Goal: Information Seeking & Learning: Learn about a topic

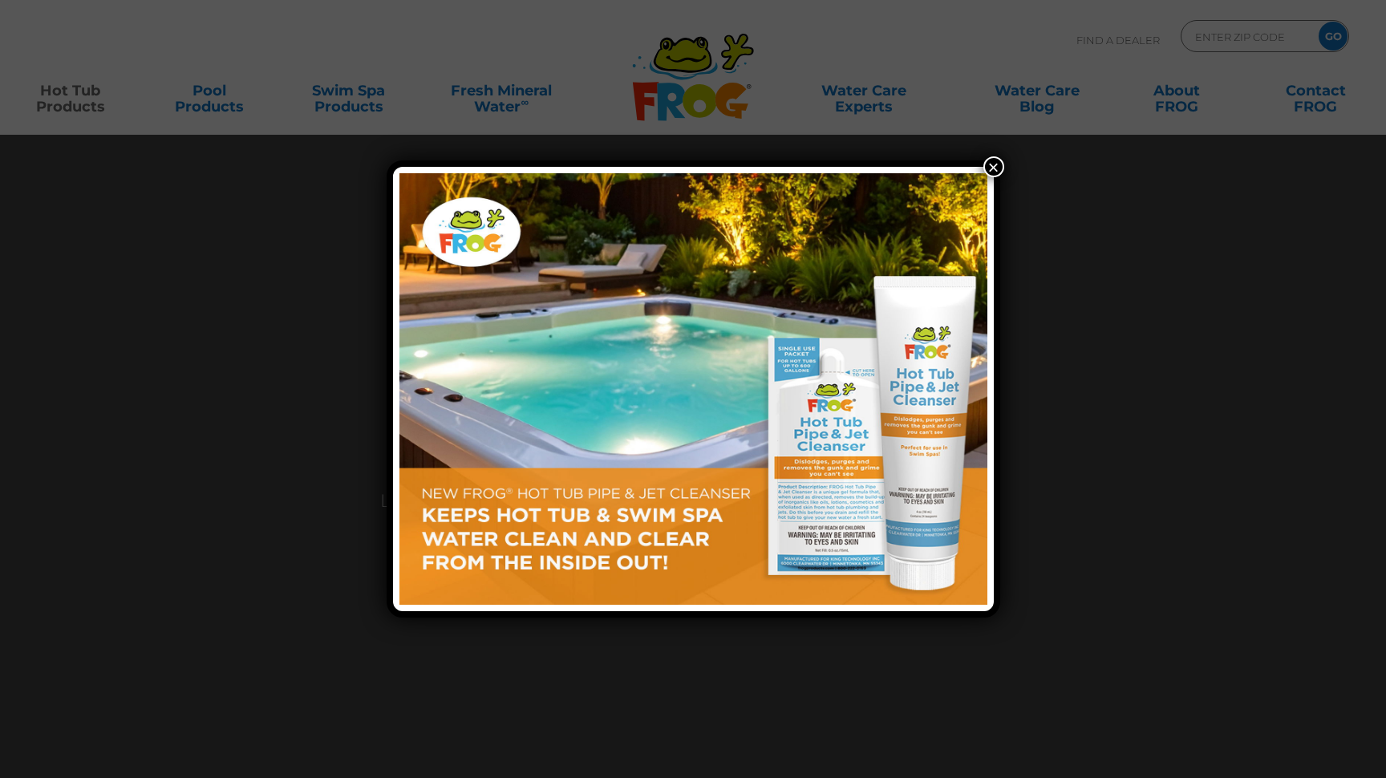
click at [994, 167] on button "×" at bounding box center [994, 166] width 21 height 21
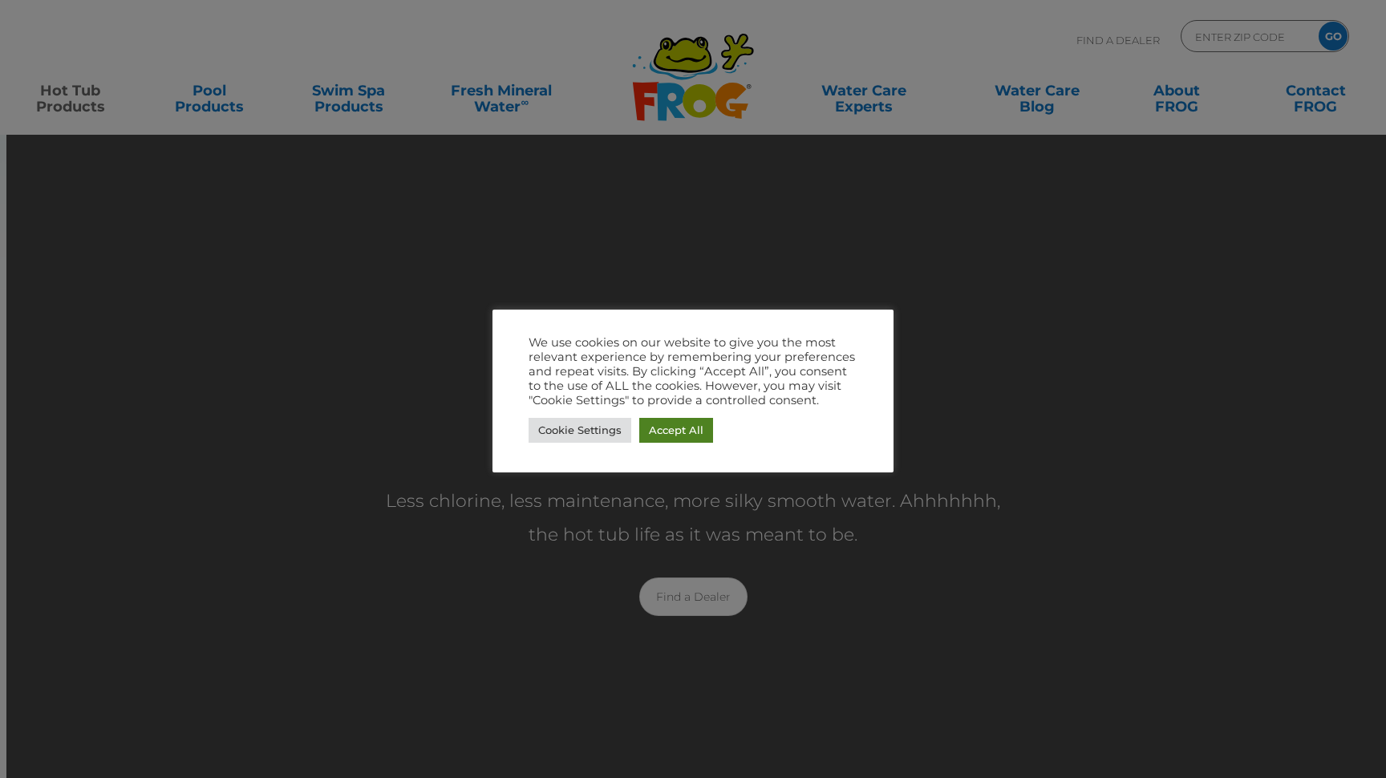
click at [668, 426] on link "Accept All" at bounding box center [676, 430] width 74 height 25
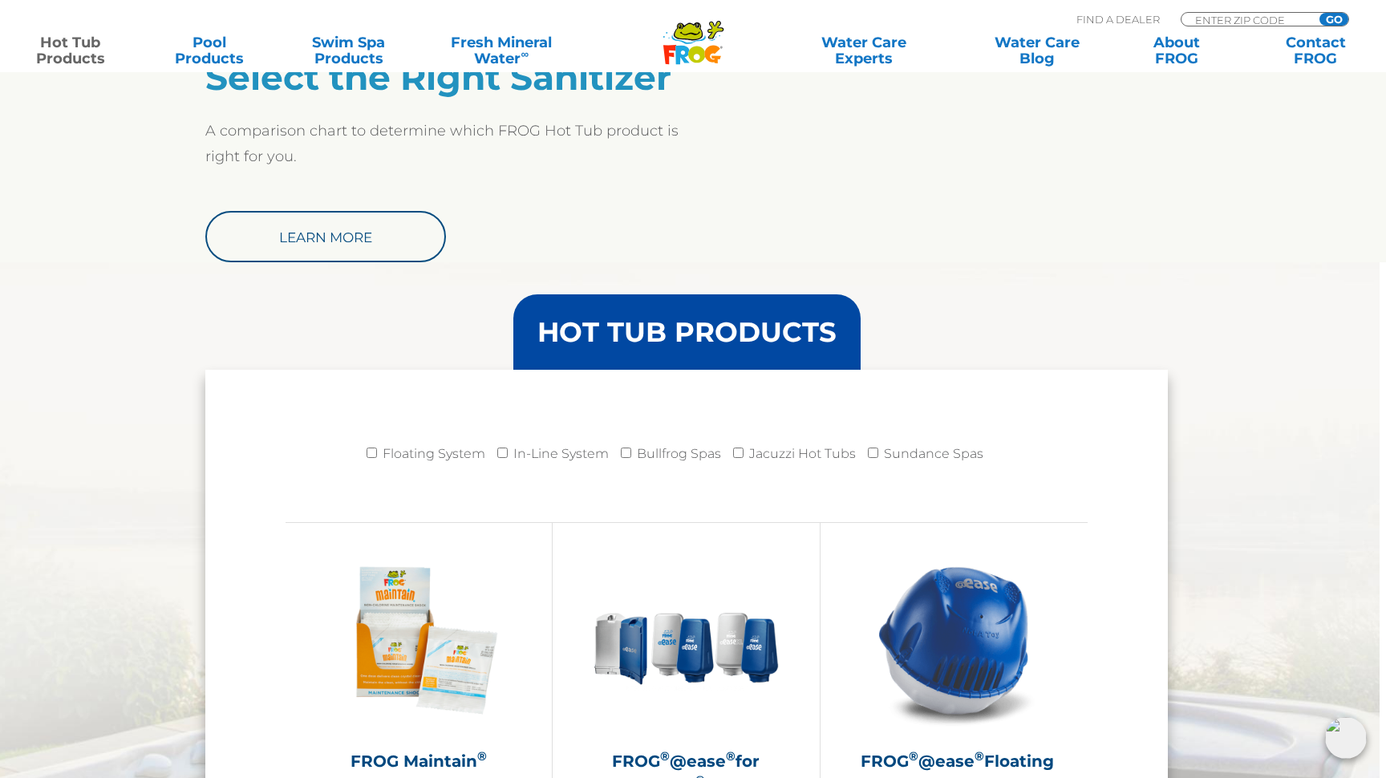
scroll to position [1389, 6]
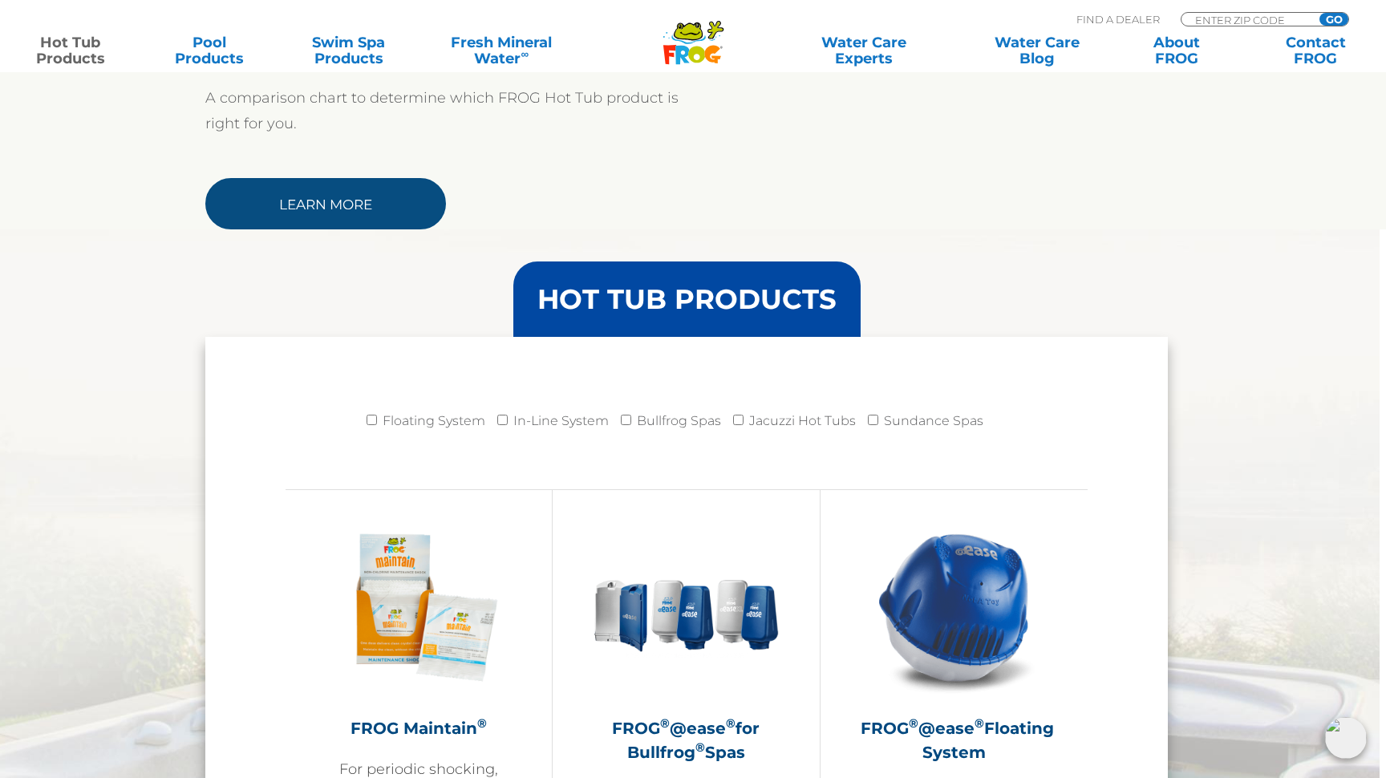
click at [365, 213] on link "Learn More" at bounding box center [325, 203] width 241 height 51
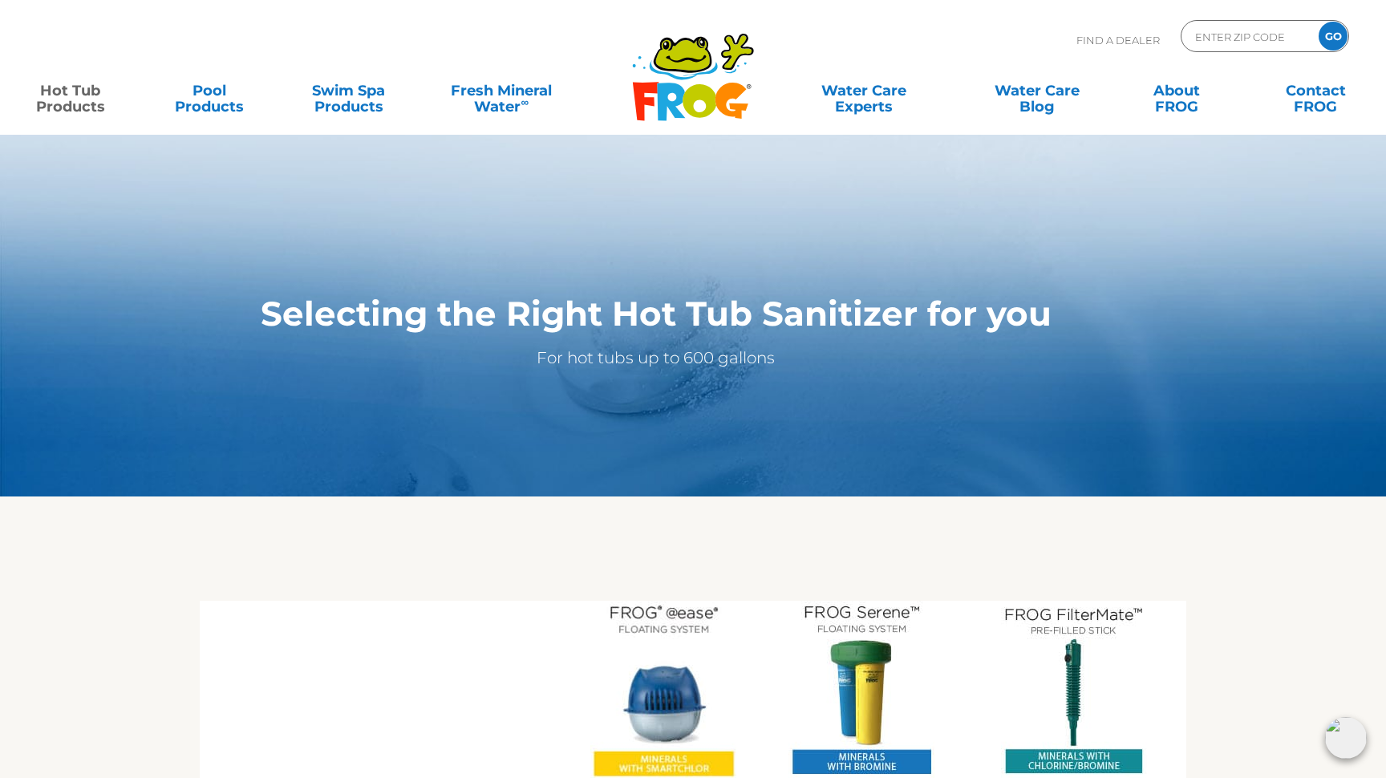
click at [63, 97] on link "Hot Tub Products" at bounding box center [70, 91] width 108 height 32
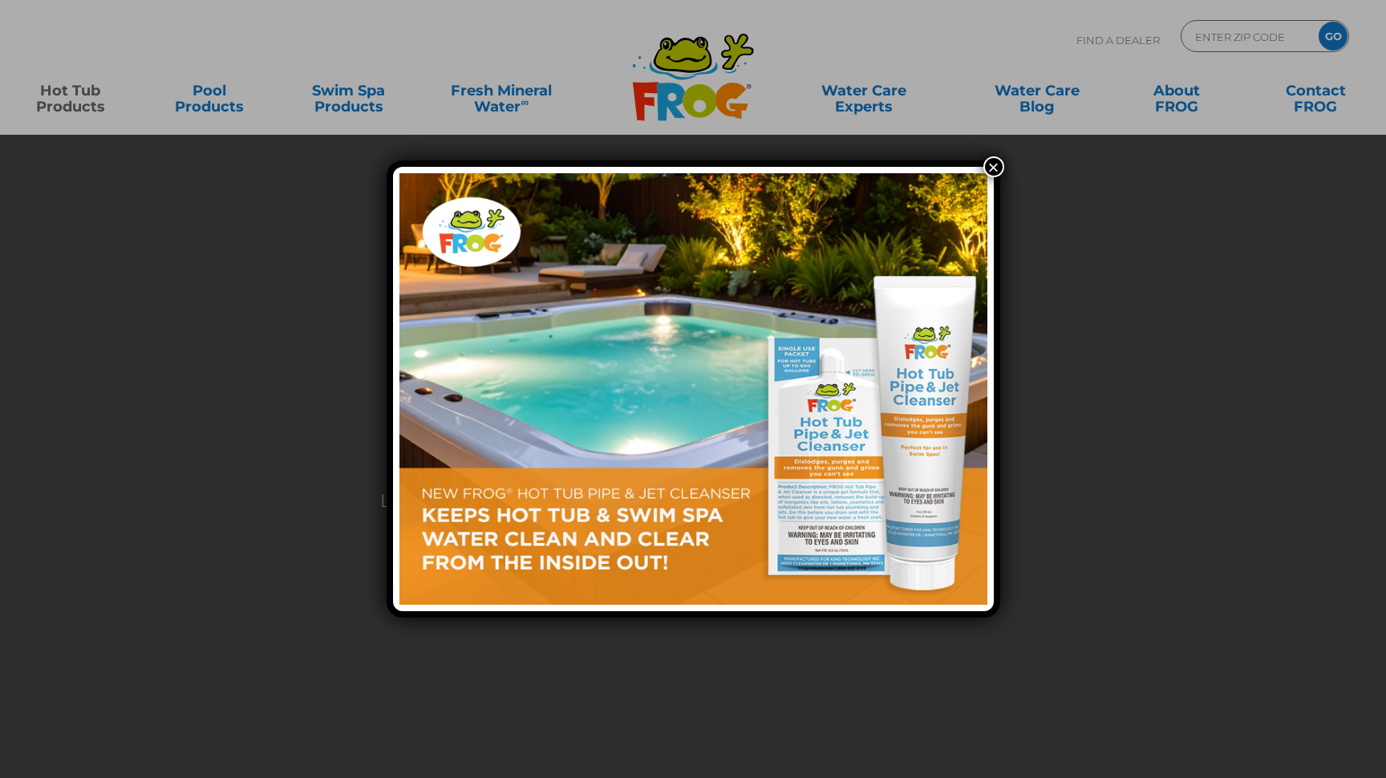
click at [994, 165] on button "×" at bounding box center [994, 166] width 21 height 21
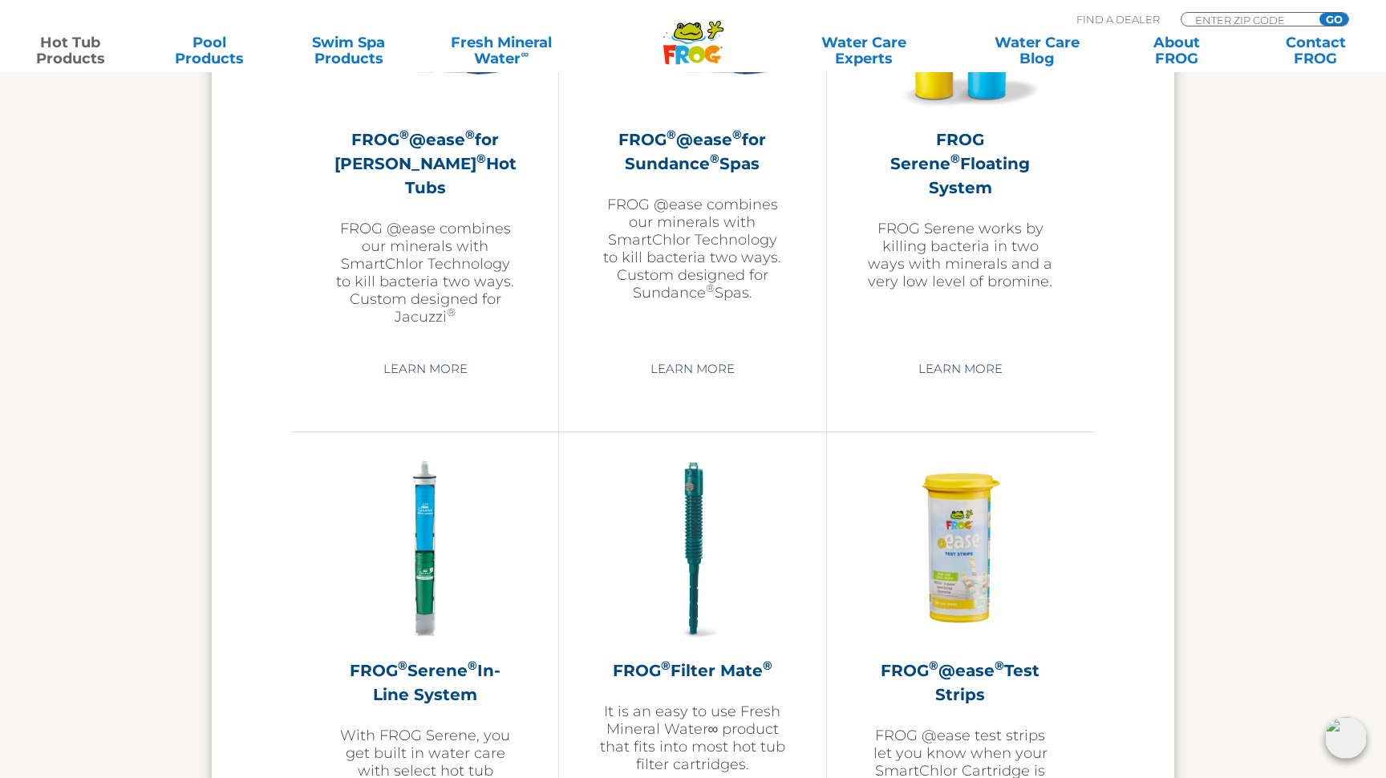
scroll to position [2896, 0]
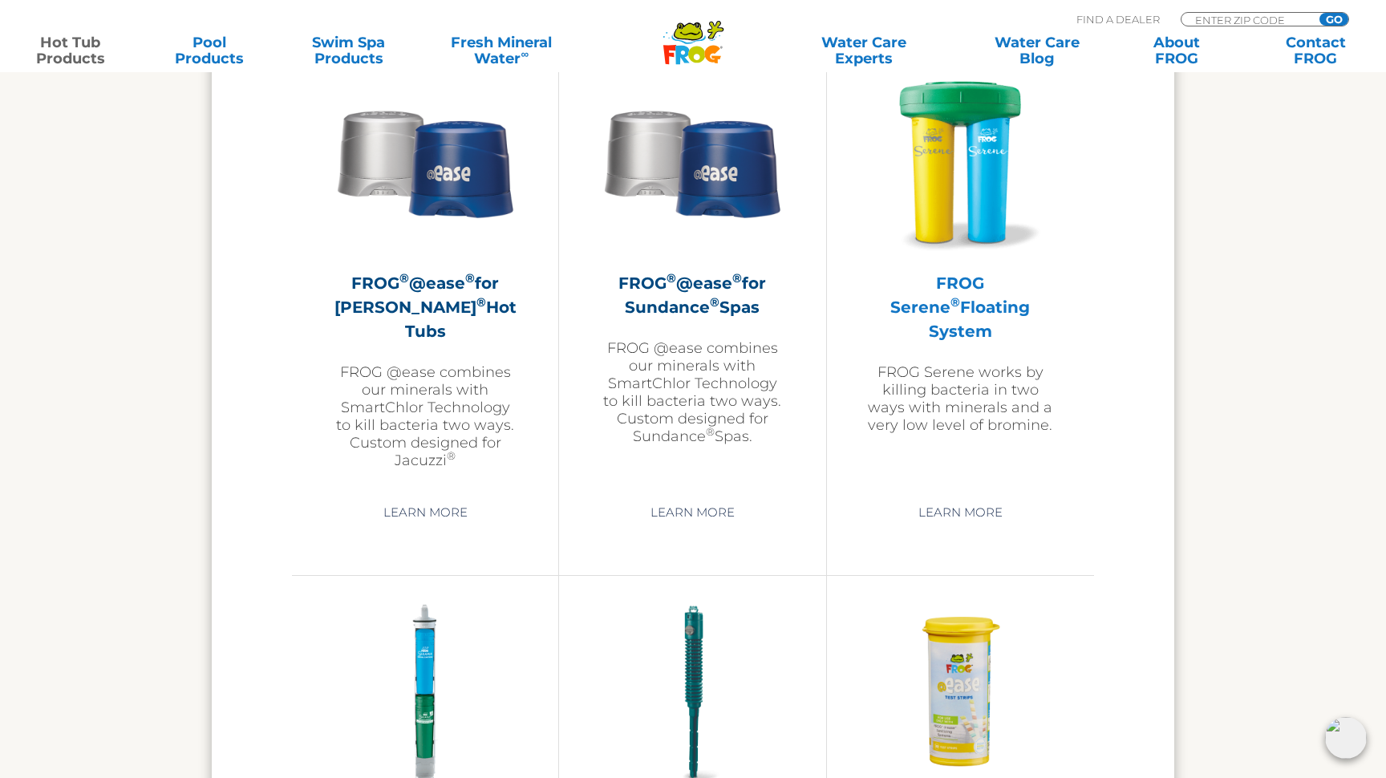
click at [951, 225] on img at bounding box center [960, 162] width 186 height 186
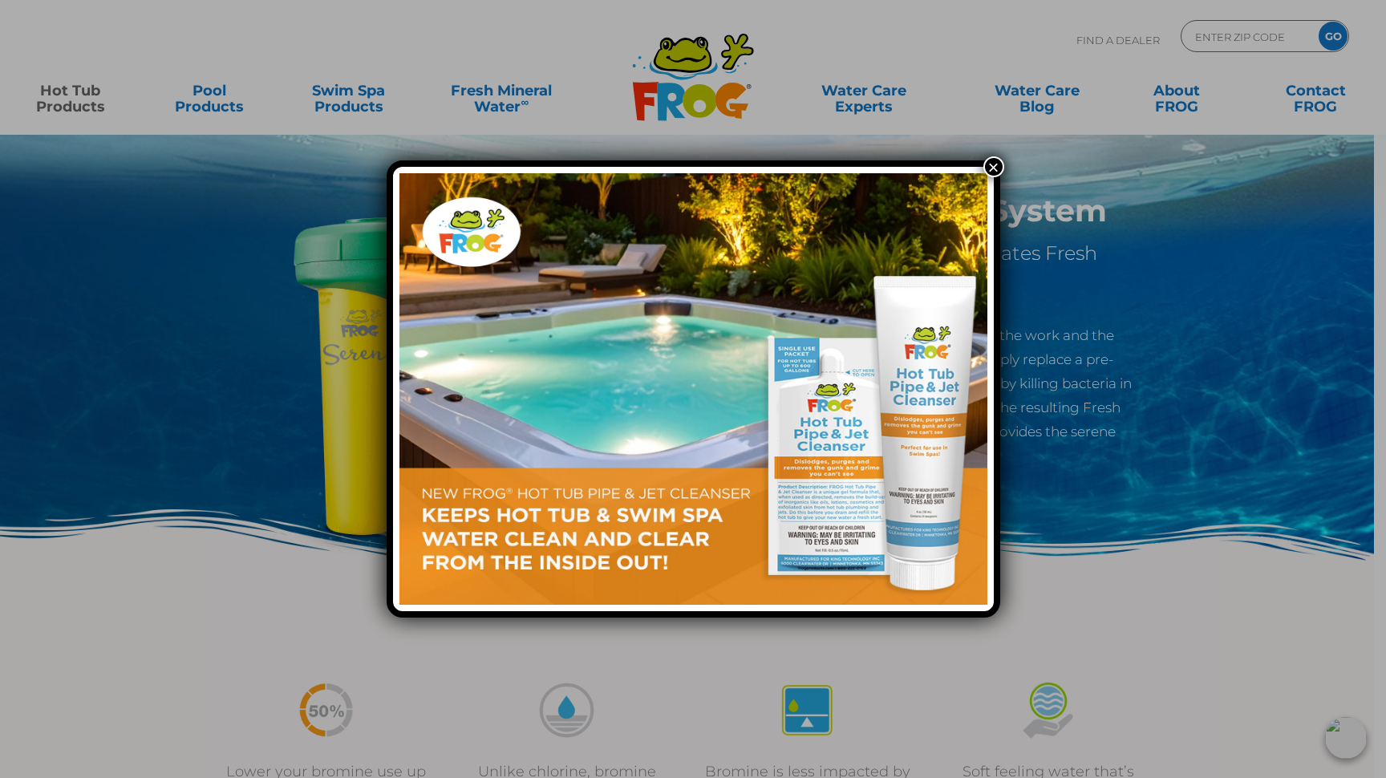
click at [993, 161] on button "×" at bounding box center [994, 166] width 21 height 21
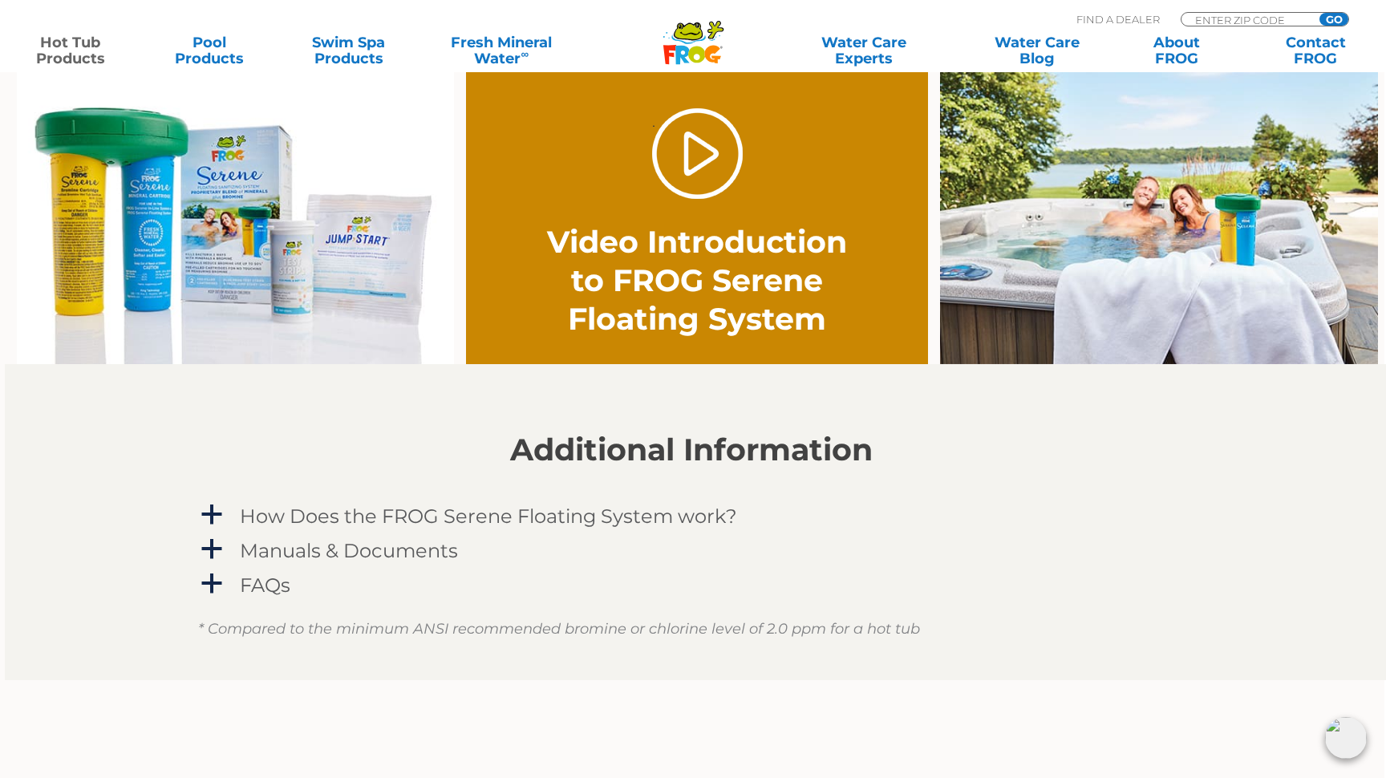
scroll to position [1149, 5]
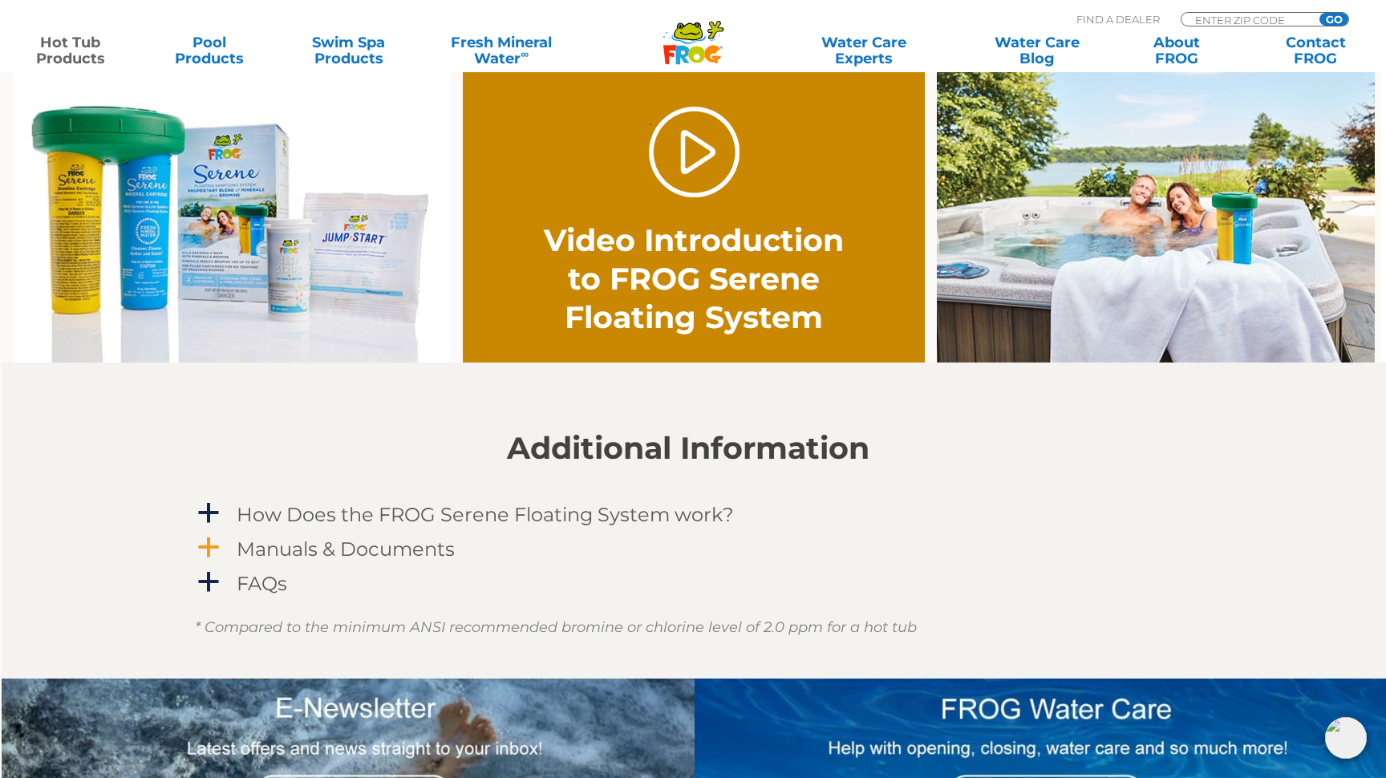
click at [409, 558] on h4 "Manuals & Documents" at bounding box center [346, 549] width 218 height 22
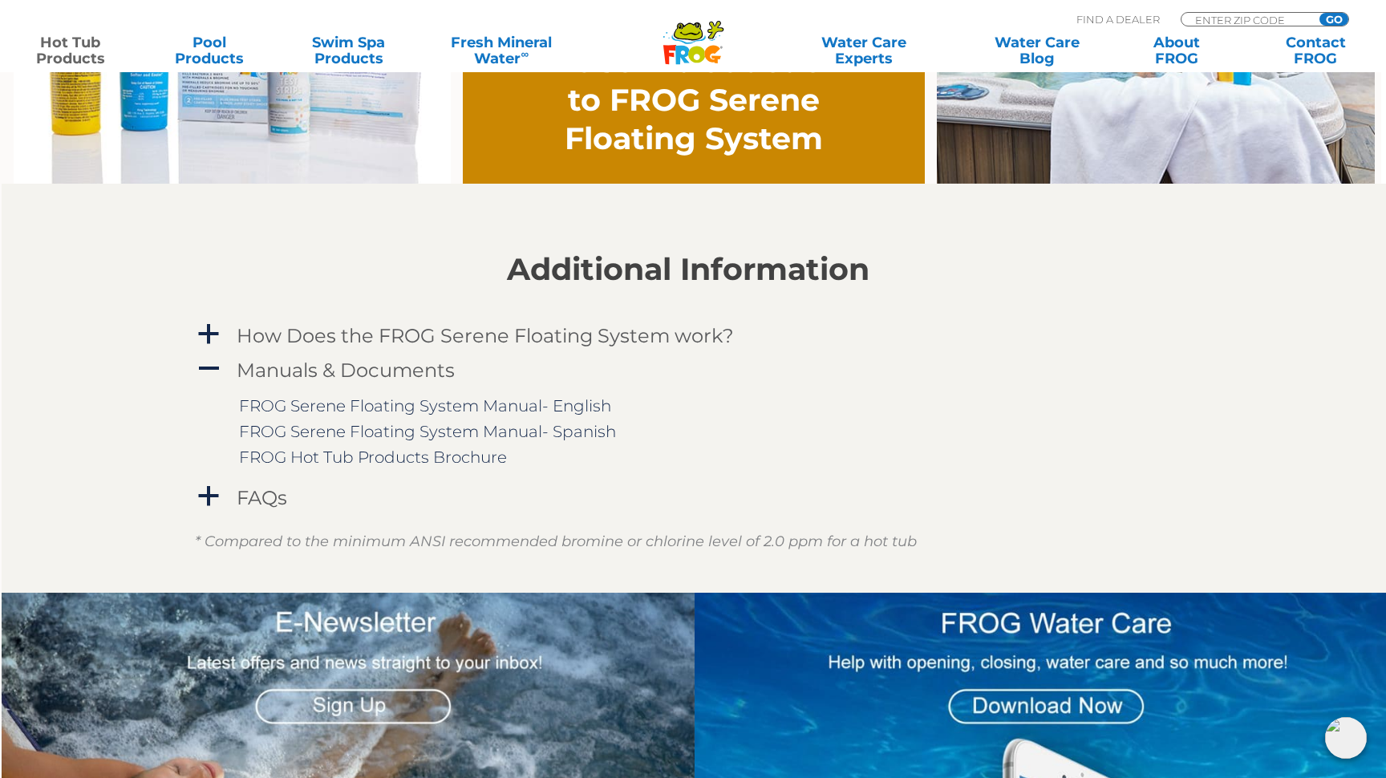
scroll to position [1334, 5]
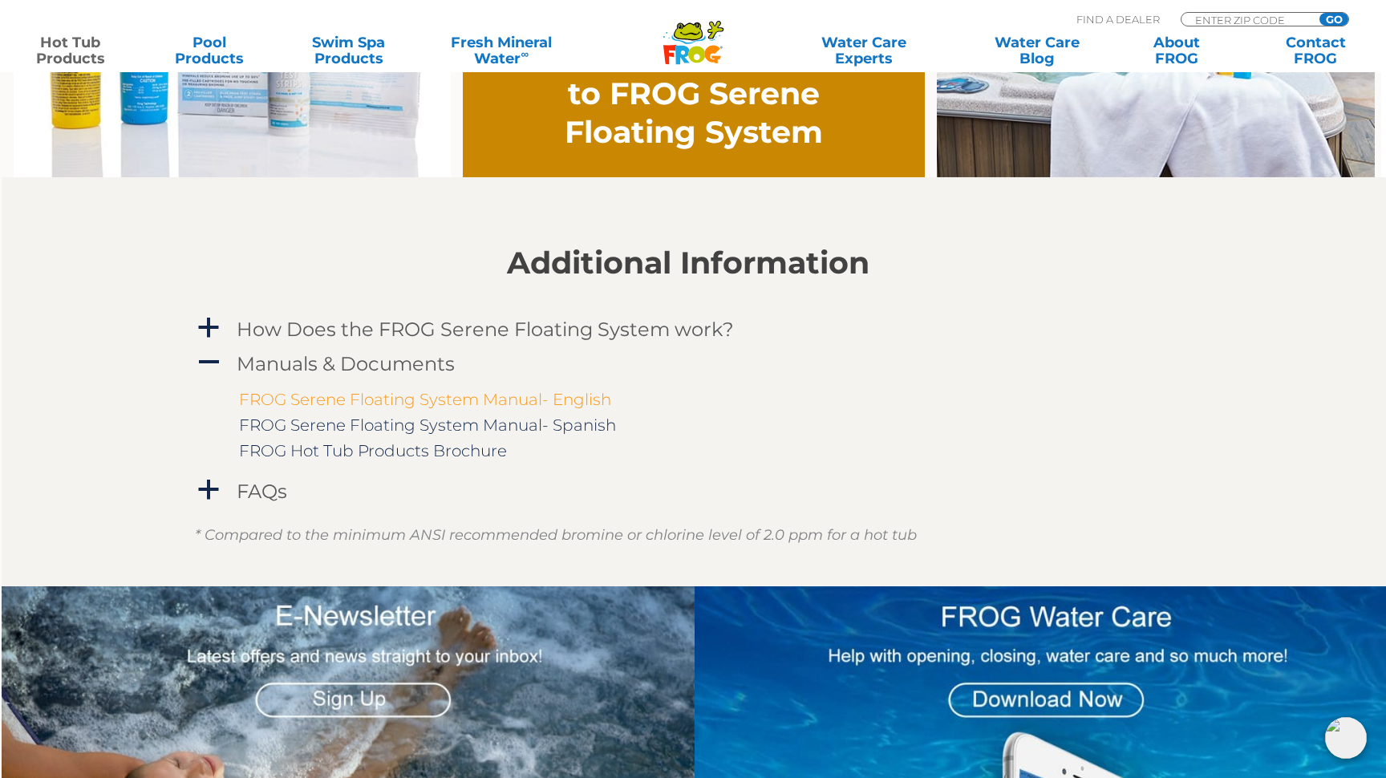
click at [530, 398] on link "FROG Serene Floating System Manual- English" at bounding box center [425, 399] width 372 height 19
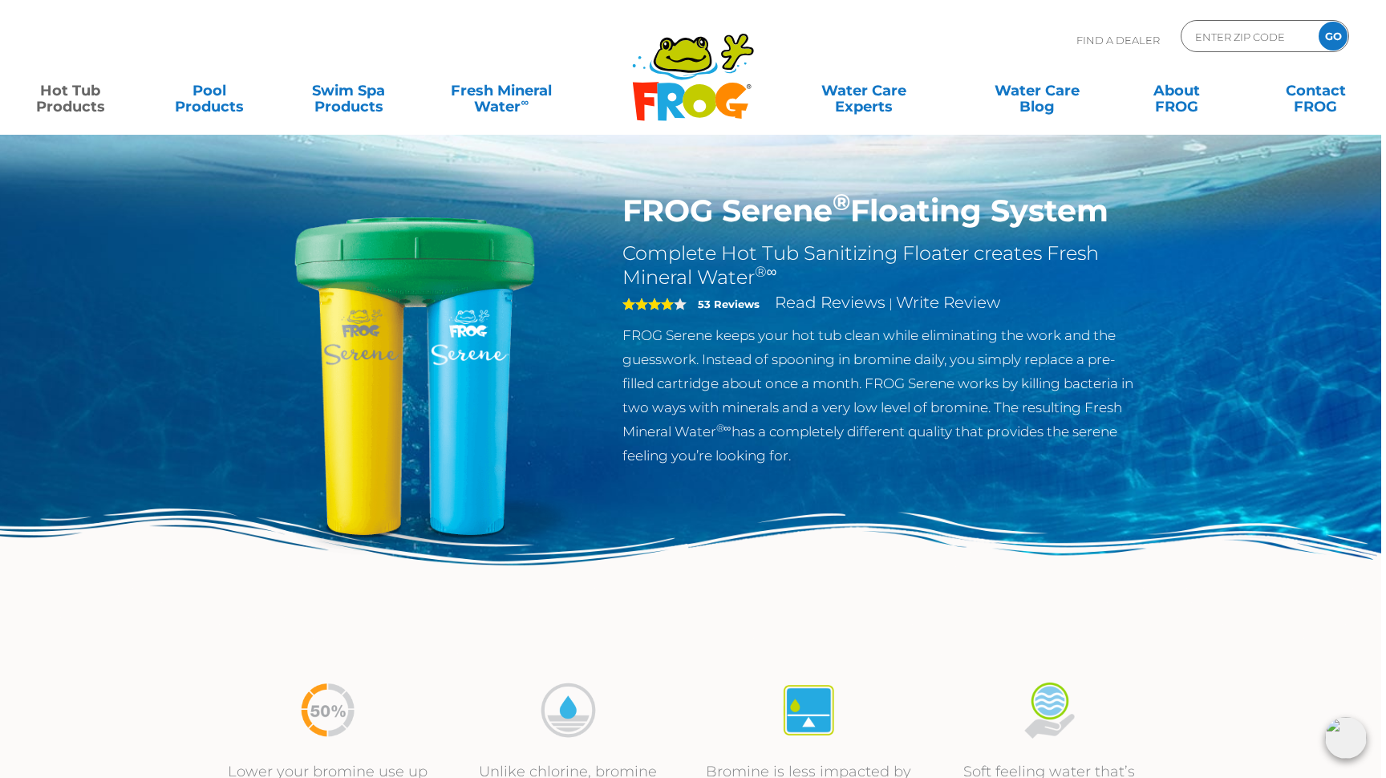
scroll to position [0, 5]
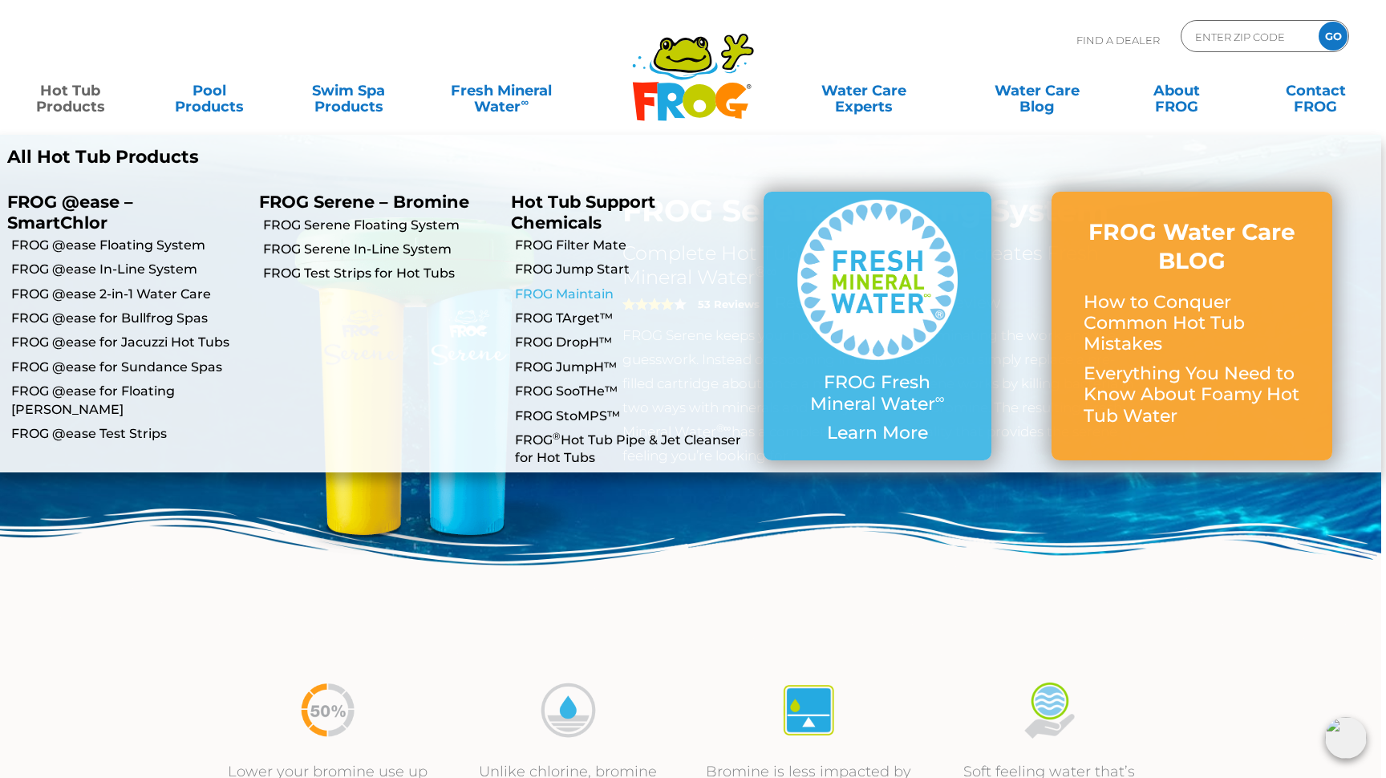
click at [566, 288] on link "FROG Maintain" at bounding box center [633, 295] width 236 height 18
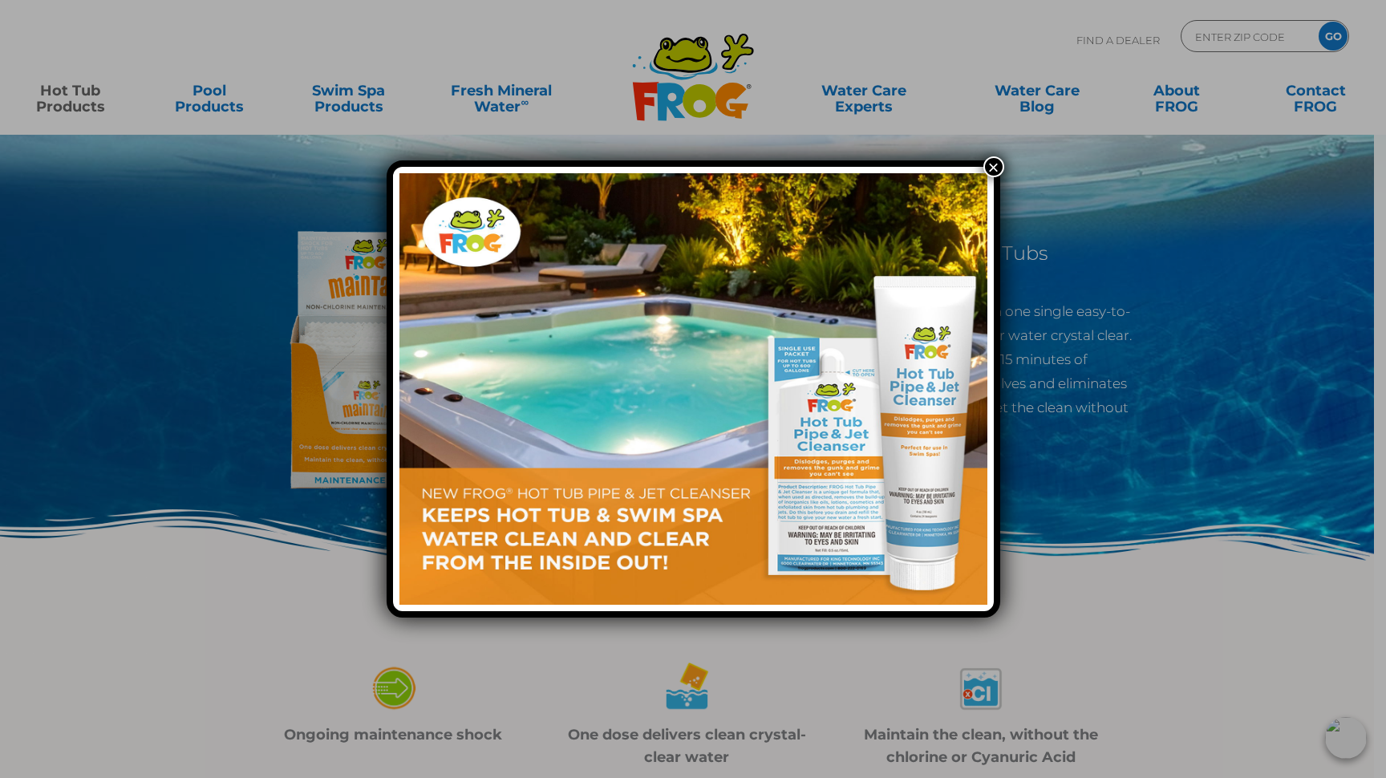
click at [997, 168] on button "×" at bounding box center [994, 166] width 21 height 21
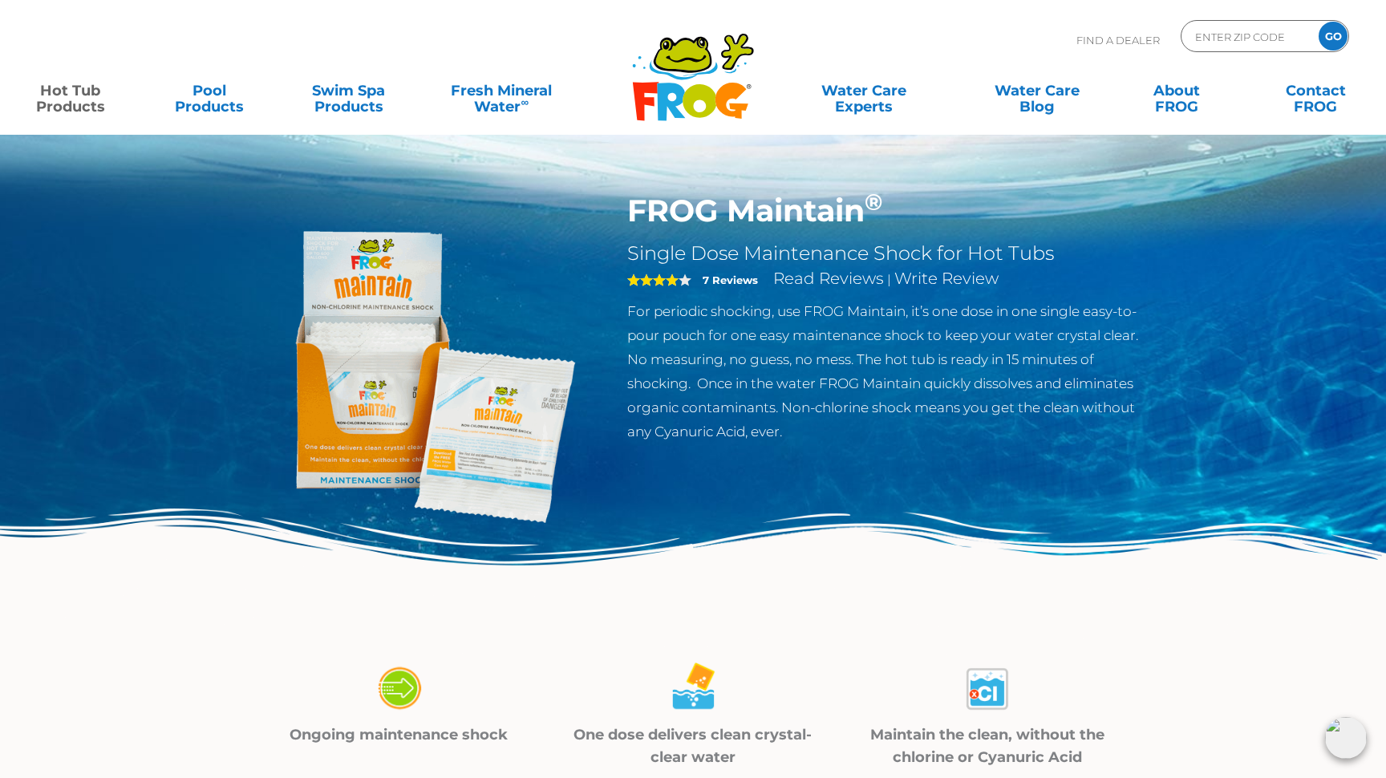
click at [485, 433] on img at bounding box center [419, 376] width 367 height 367
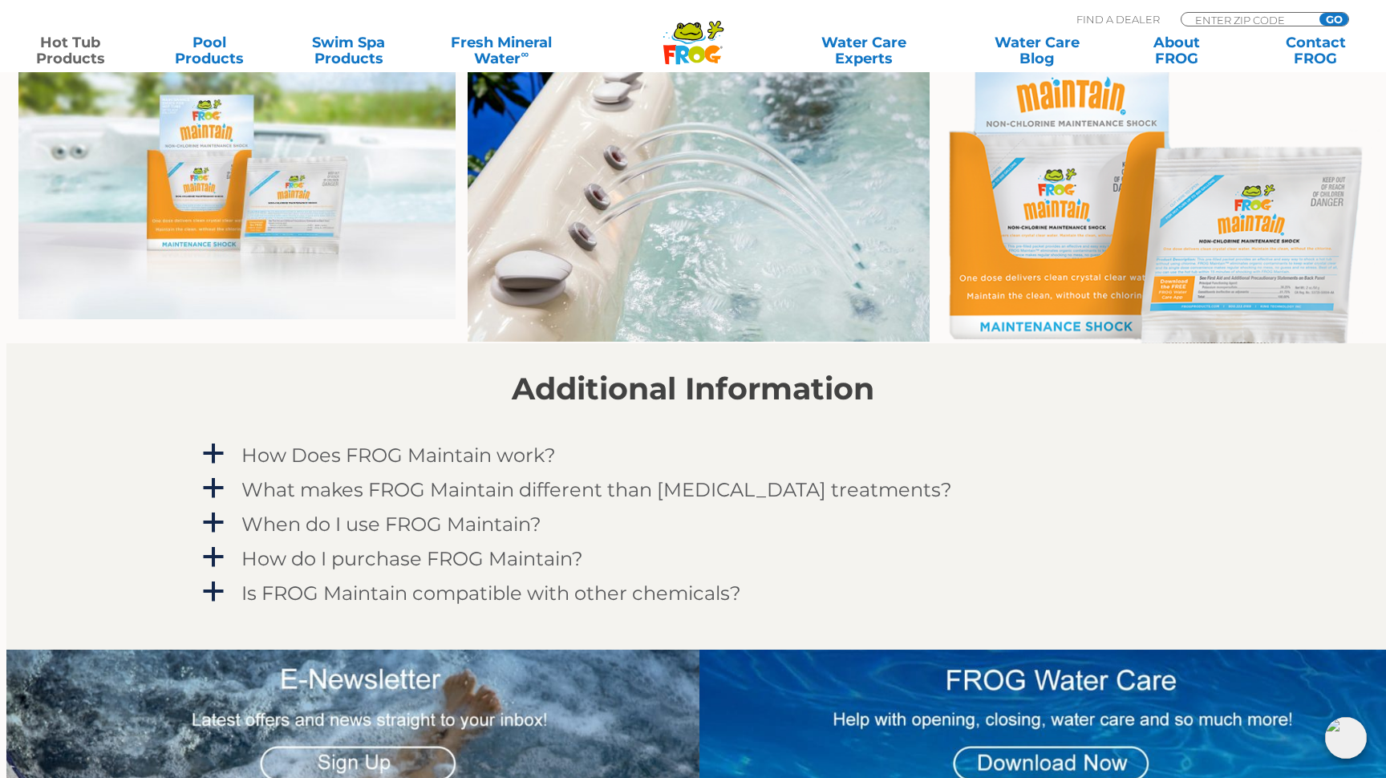
scroll to position [1449, 0]
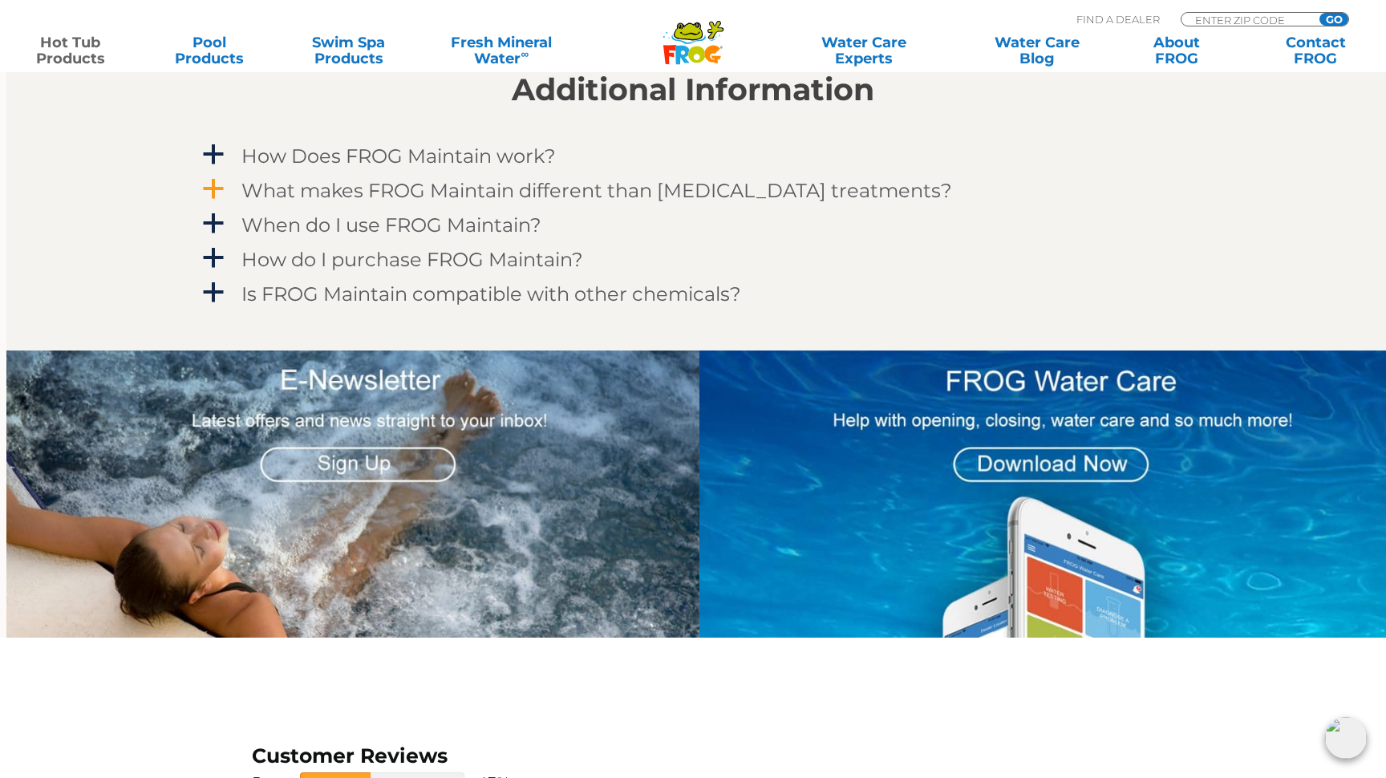
click at [432, 187] on h4 "What makes FROG Maintain different than [MEDICAL_DATA] treatments?" at bounding box center [597, 191] width 711 height 22
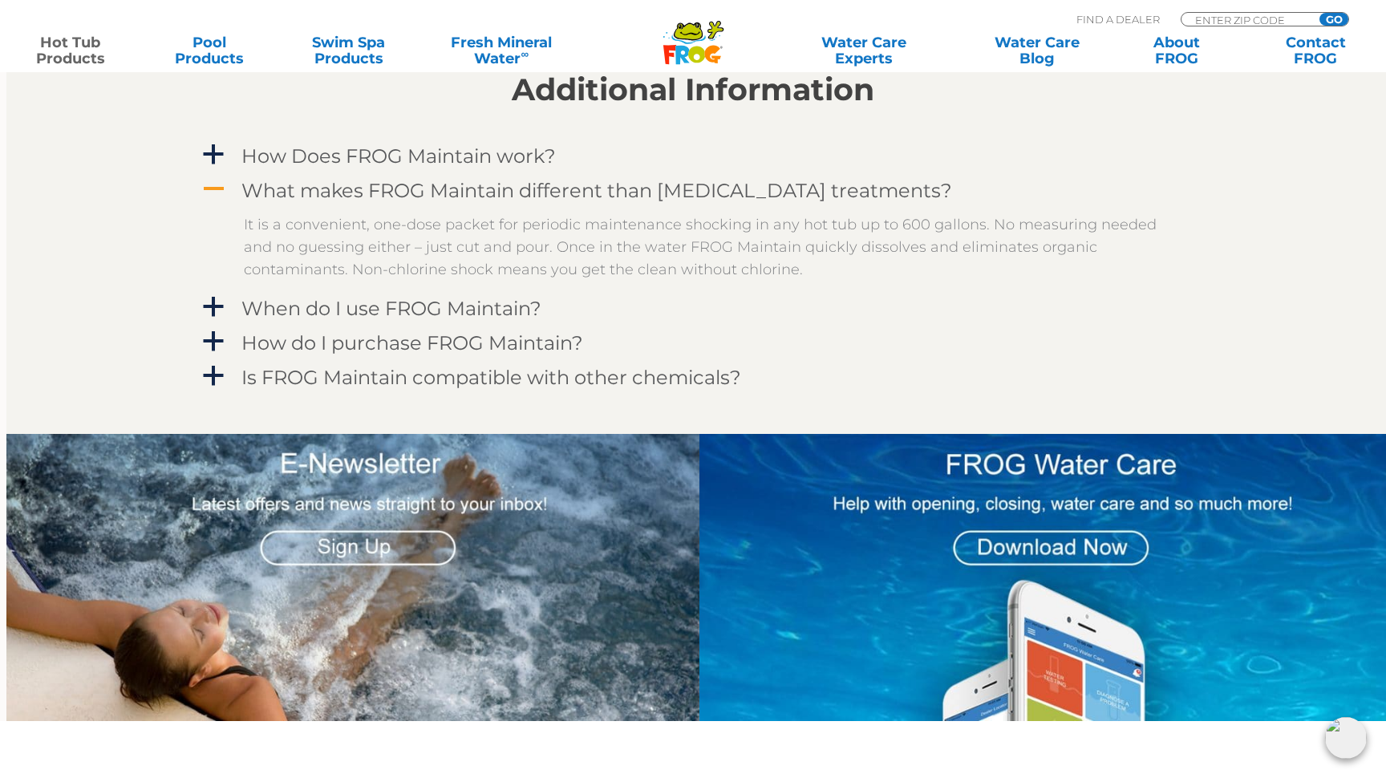
click at [432, 187] on h4 "What makes FROG Maintain different than [MEDICAL_DATA] treatments?" at bounding box center [597, 191] width 711 height 22
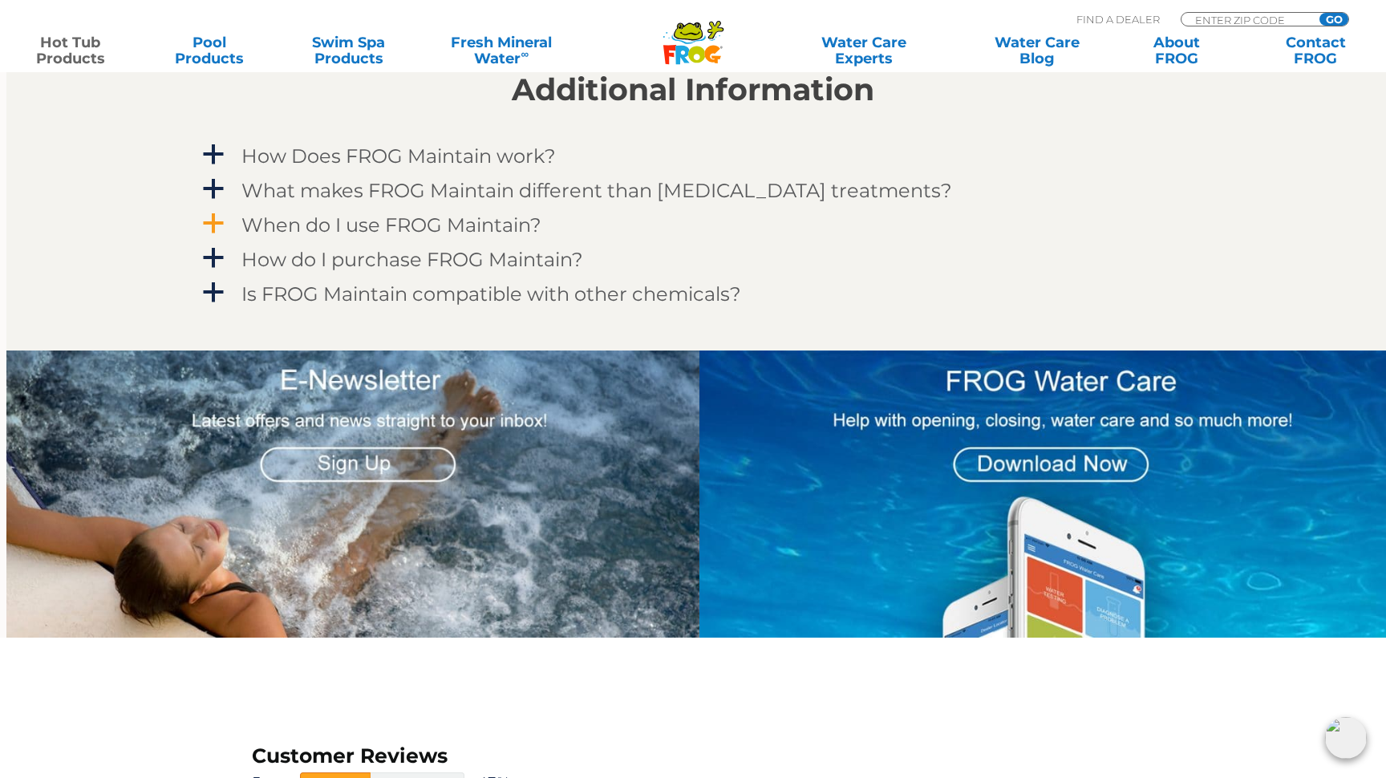
click at [422, 220] on h4 "When do I use FROG Maintain?" at bounding box center [392, 225] width 300 height 22
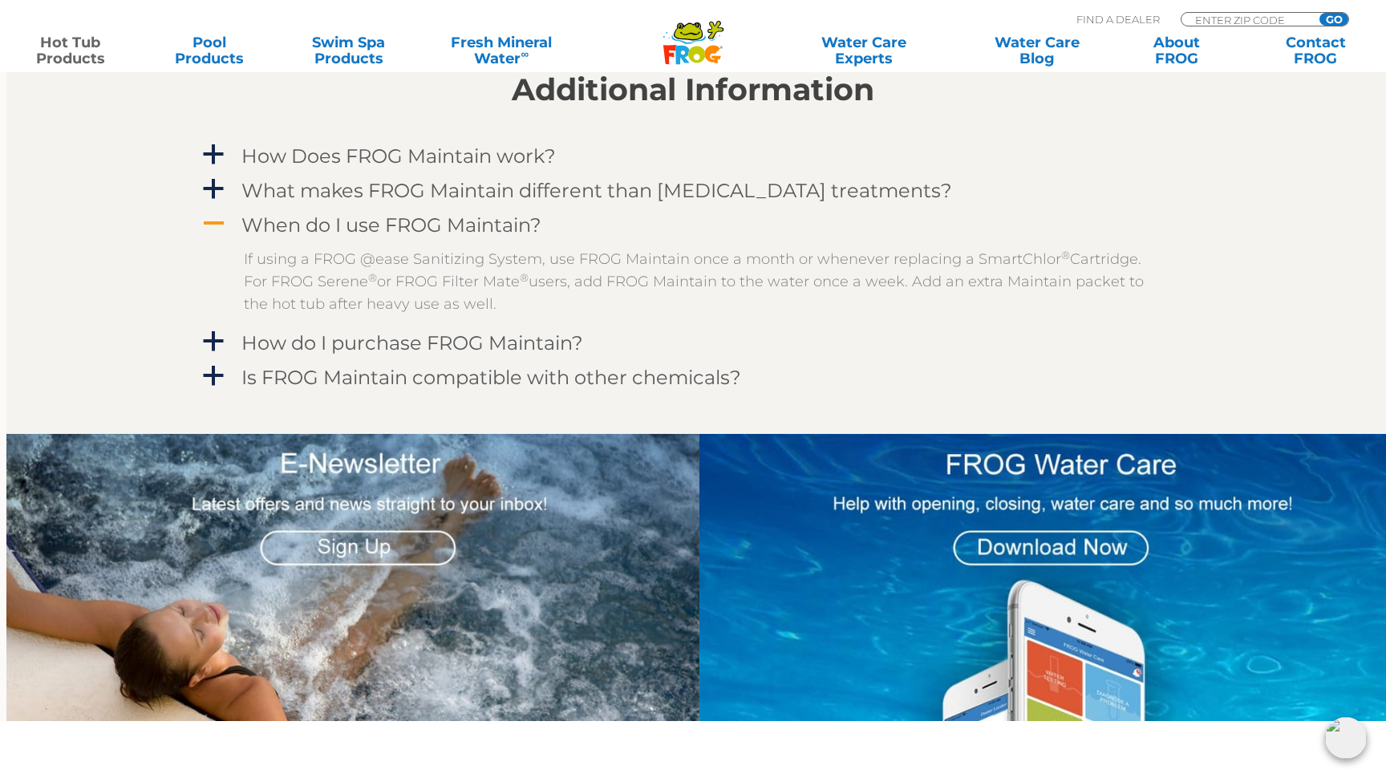
click at [422, 220] on h4 "When do I use FROG Maintain?" at bounding box center [392, 225] width 300 height 22
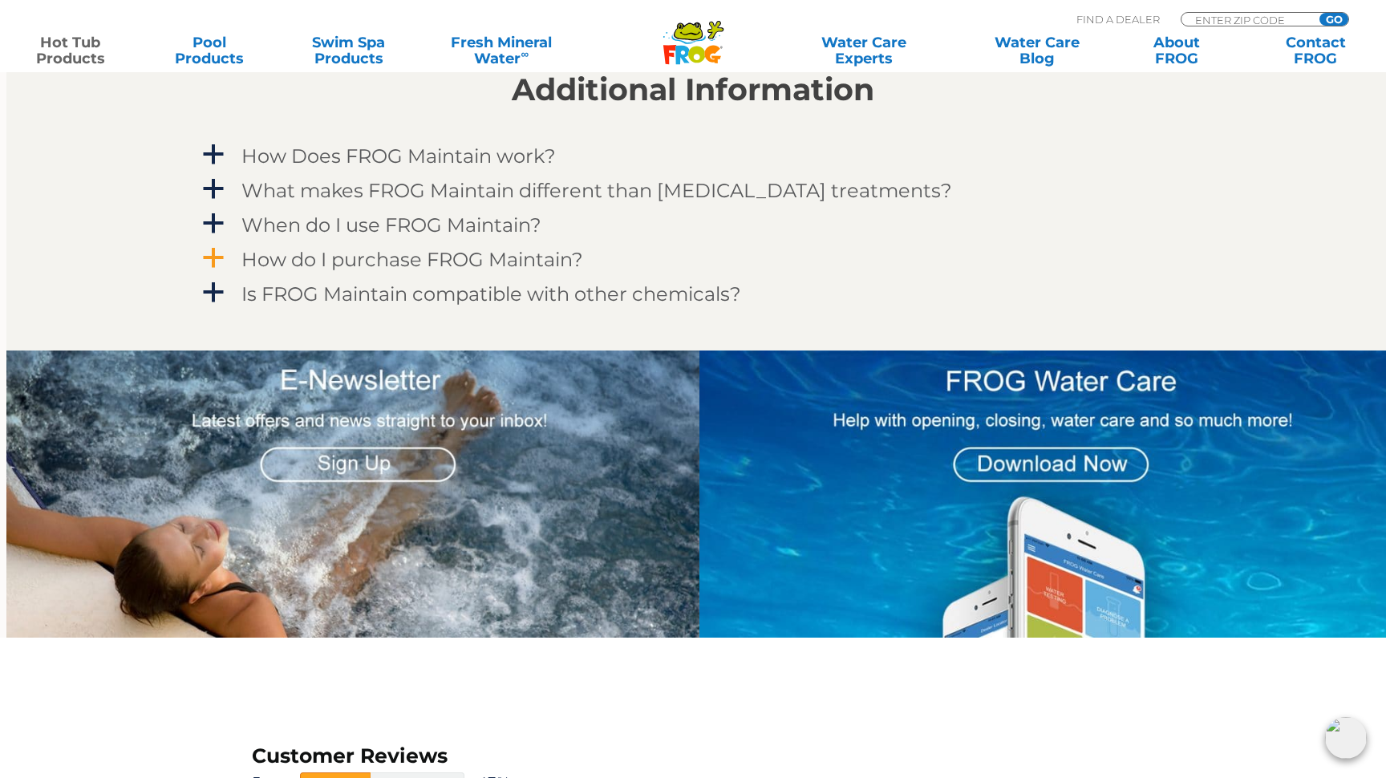
click at [415, 258] on h4 "How do I purchase FROG Maintain?" at bounding box center [413, 260] width 342 height 22
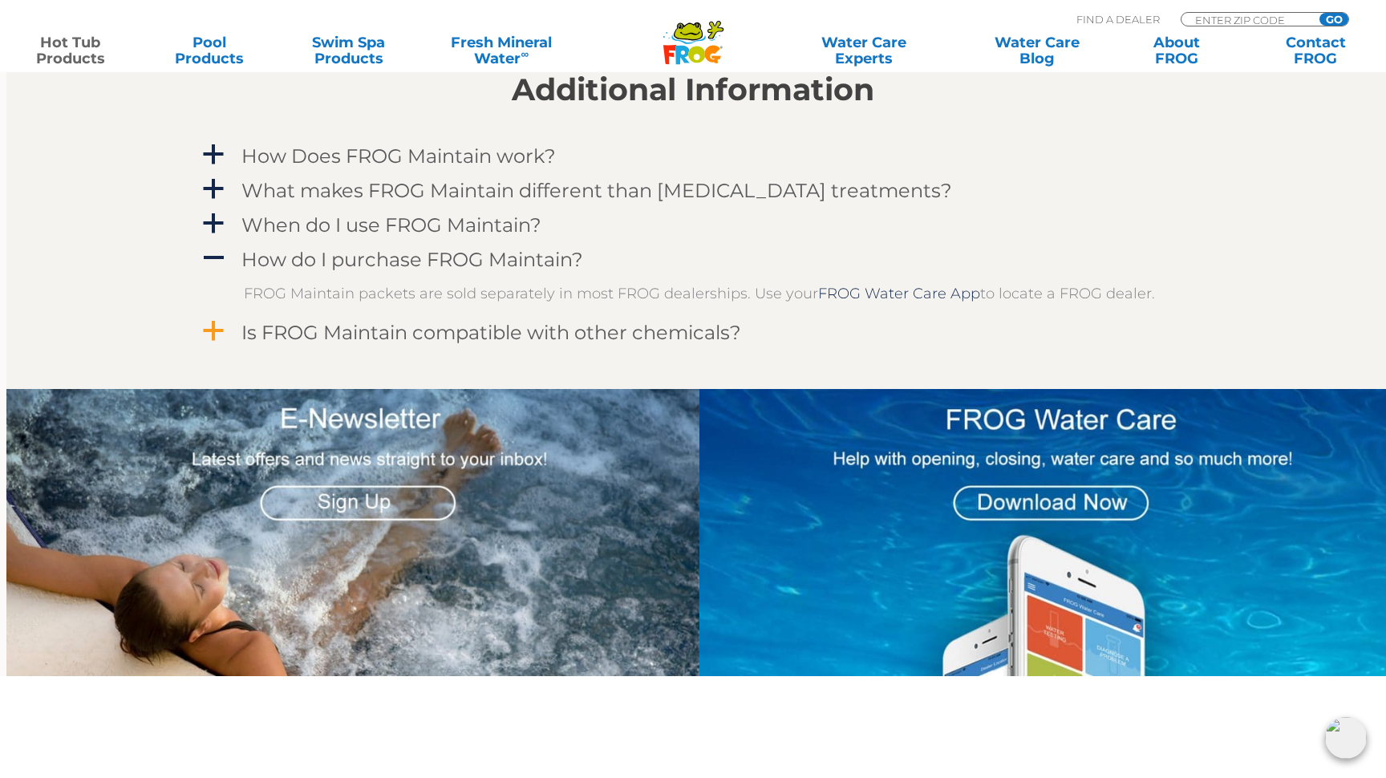
click at [420, 332] on h4 "Is FROG Maintain compatible with other chemicals?" at bounding box center [492, 333] width 500 height 22
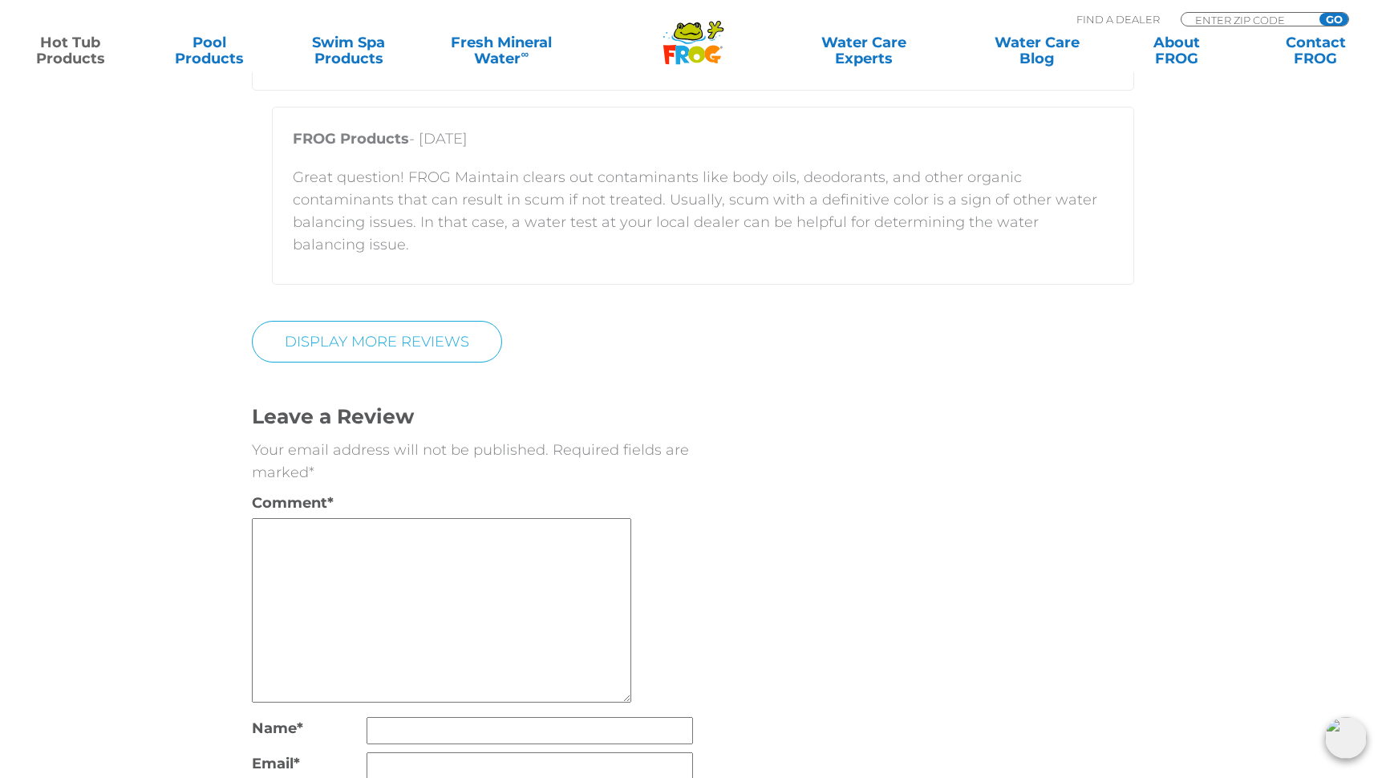
scroll to position [3526, 0]
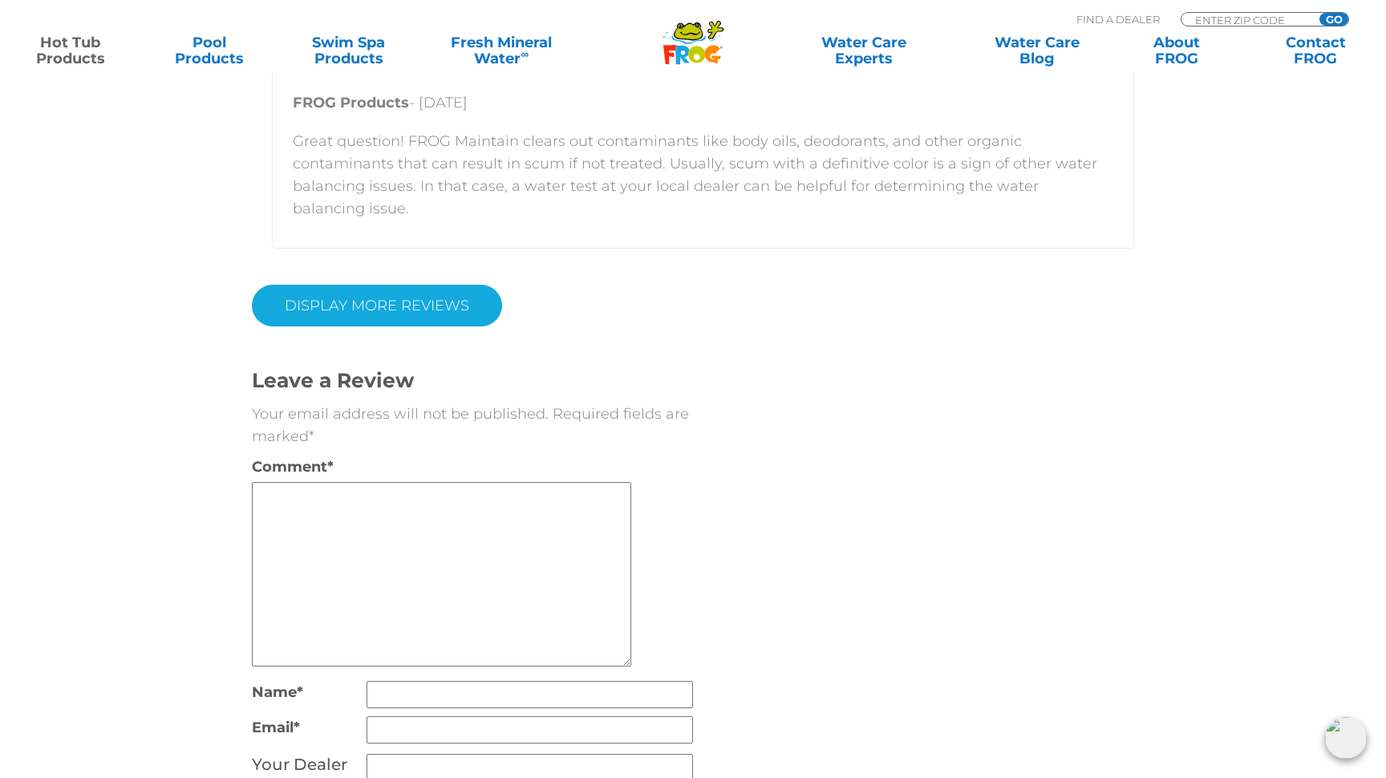
click at [305, 327] on link "Display More Reviews" at bounding box center [377, 306] width 250 height 42
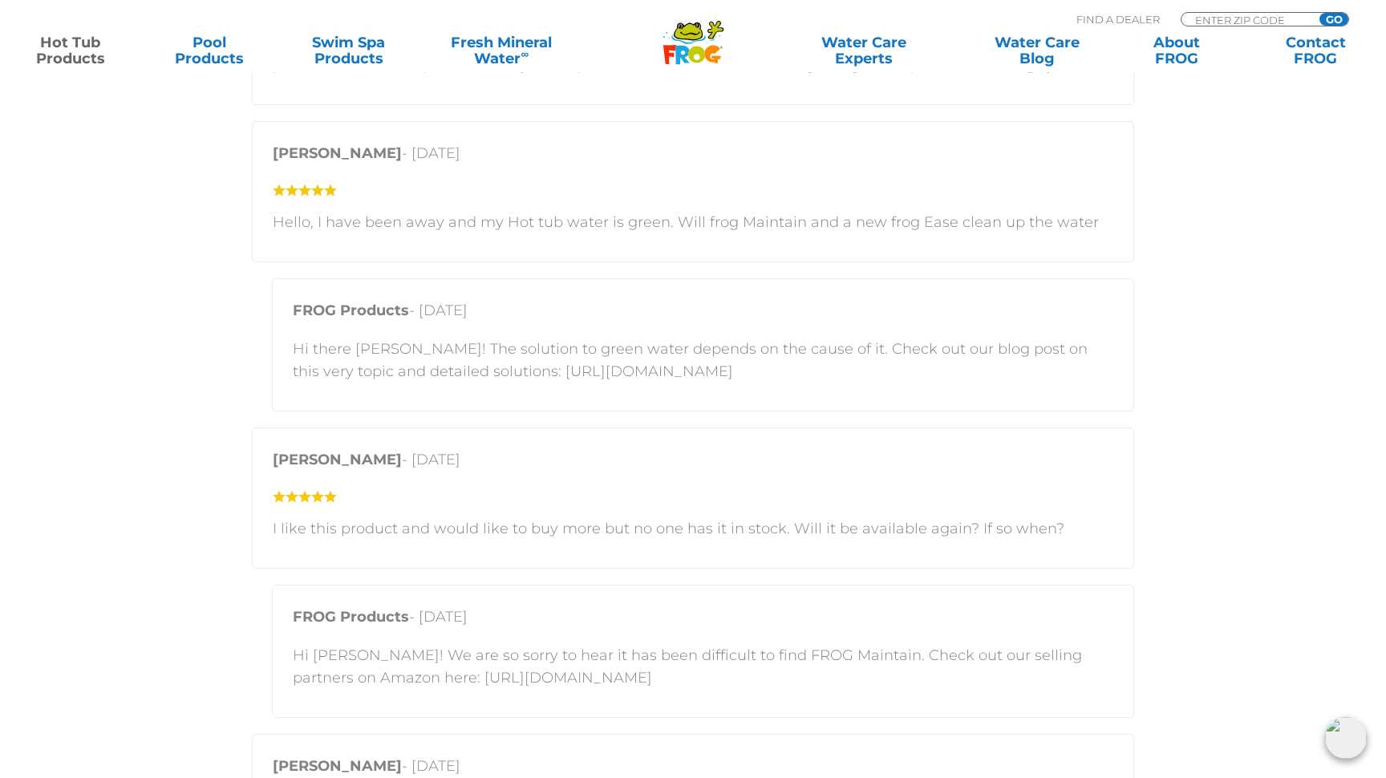
scroll to position [1845, 0]
